Goal: Task Accomplishment & Management: Check status

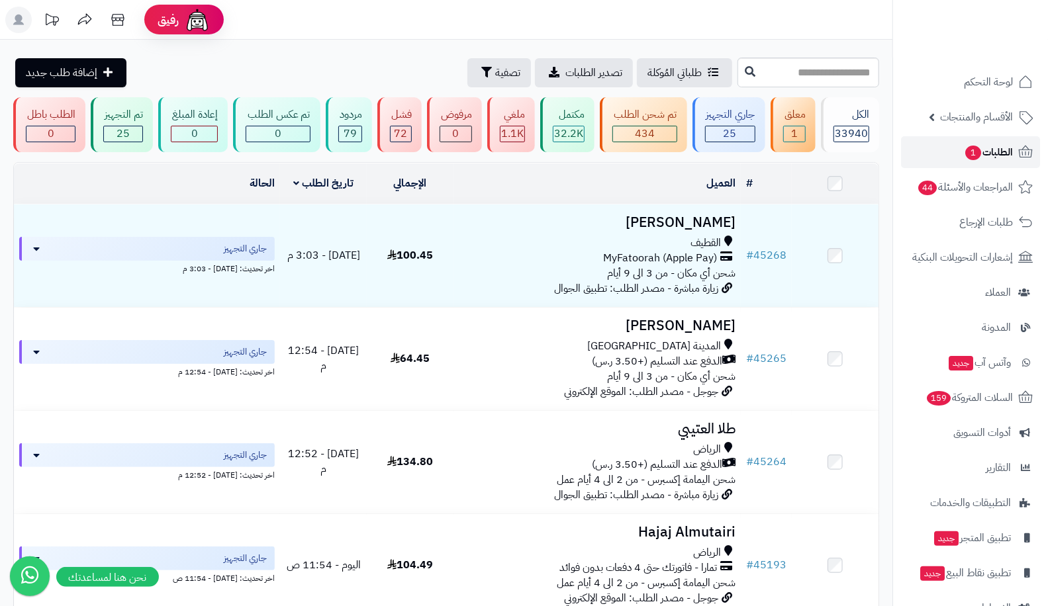
click at [976, 152] on span "1" at bounding box center [973, 153] width 17 height 15
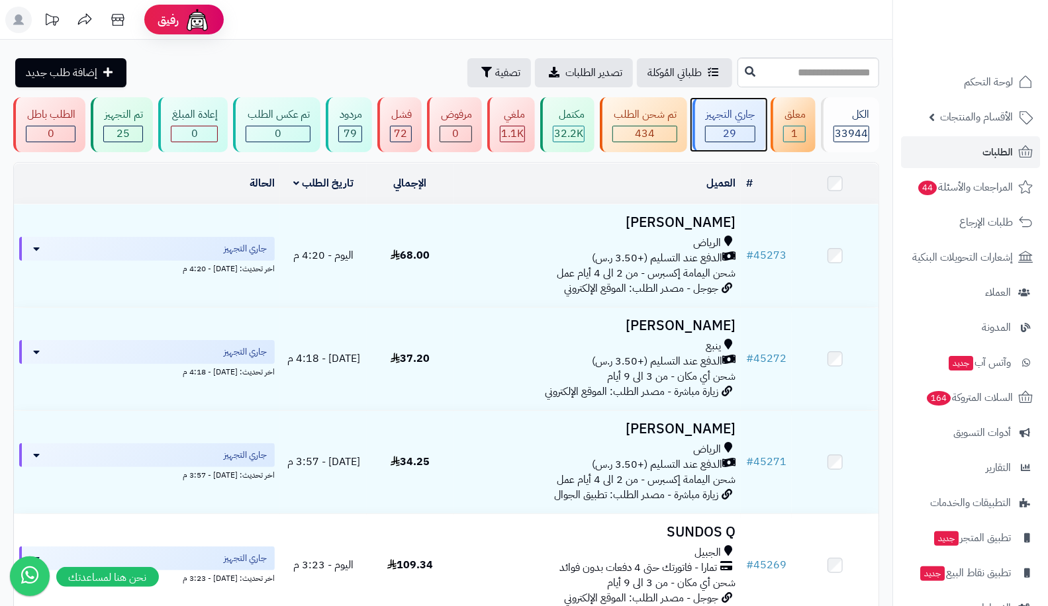
click at [745, 145] on div "جاري التجهيز 29" at bounding box center [728, 124] width 73 height 55
